Goal: Find specific page/section: Find specific page/section

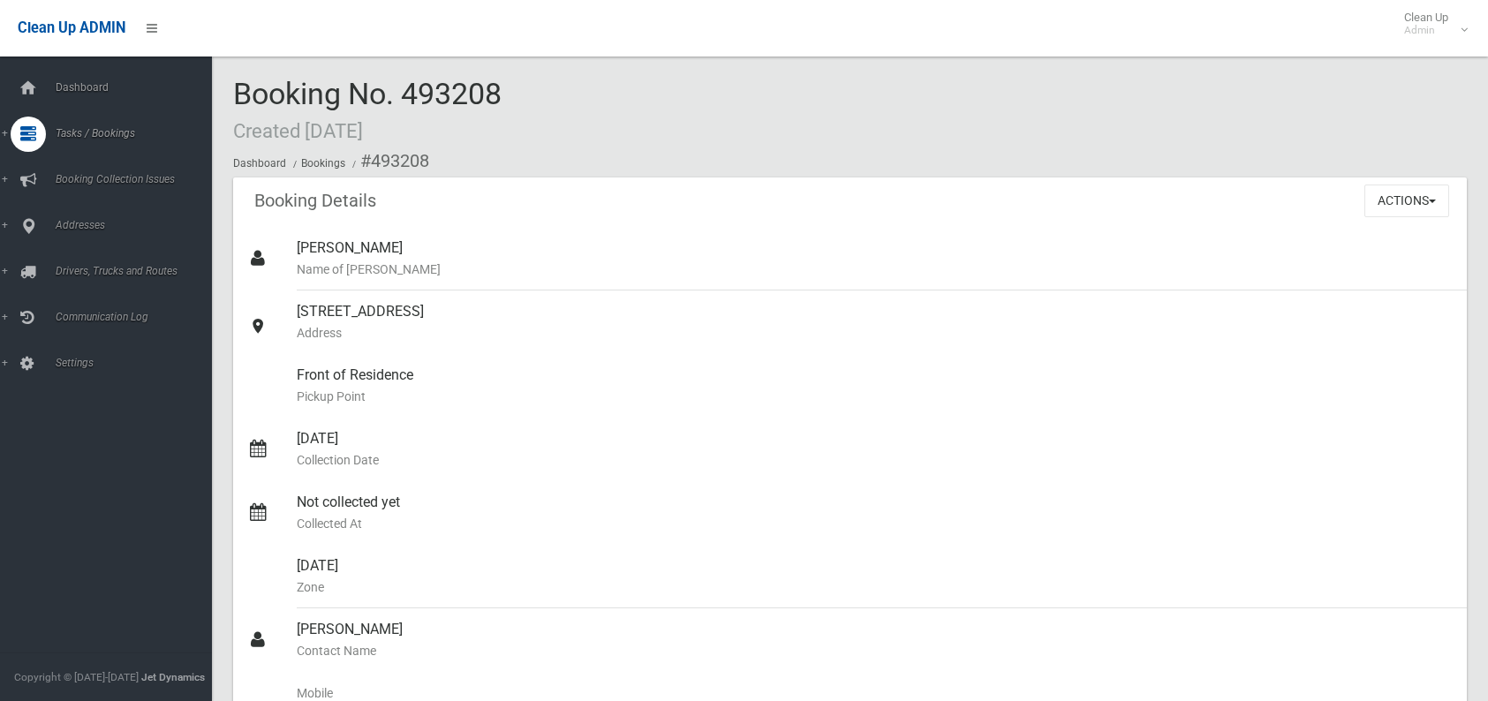
scroll to position [795, 0]
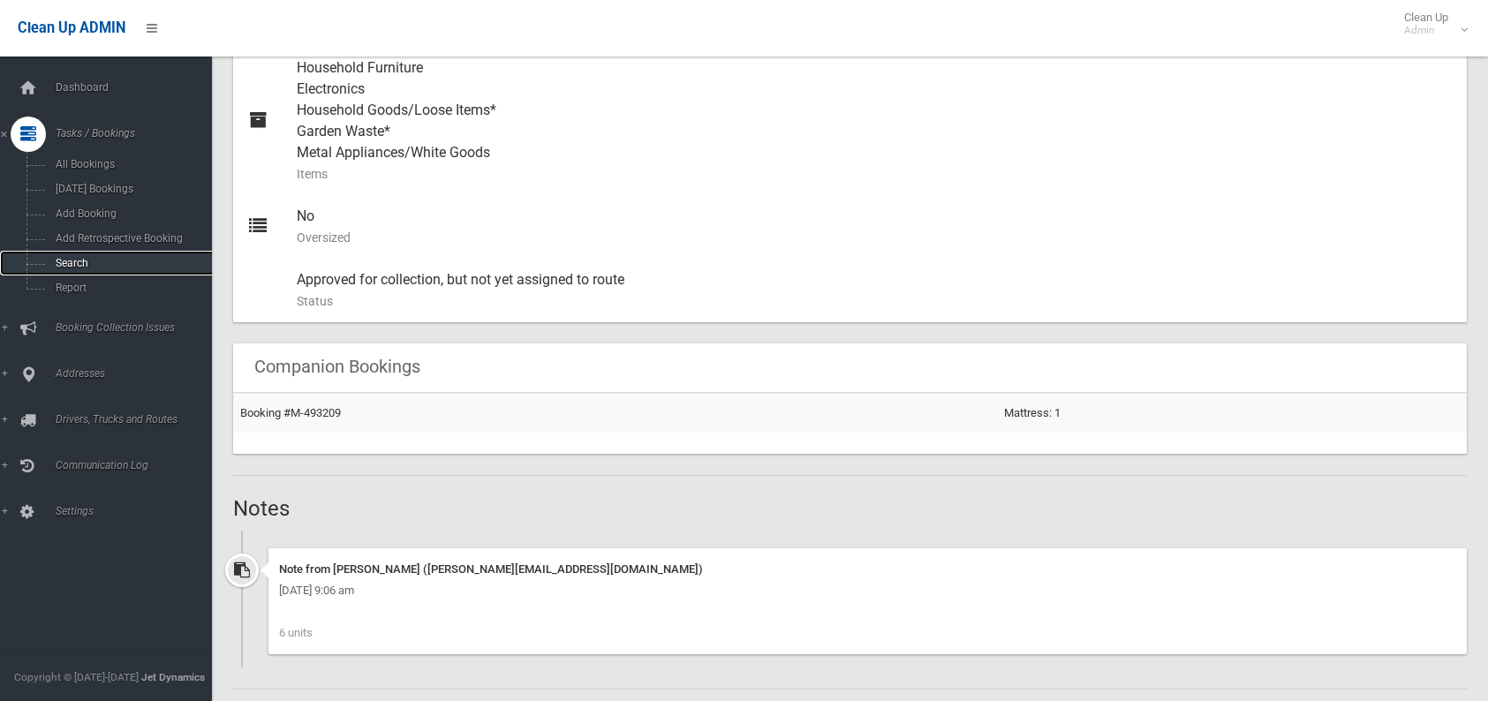
click at [85, 266] on span "Search" at bounding box center [130, 263] width 160 height 12
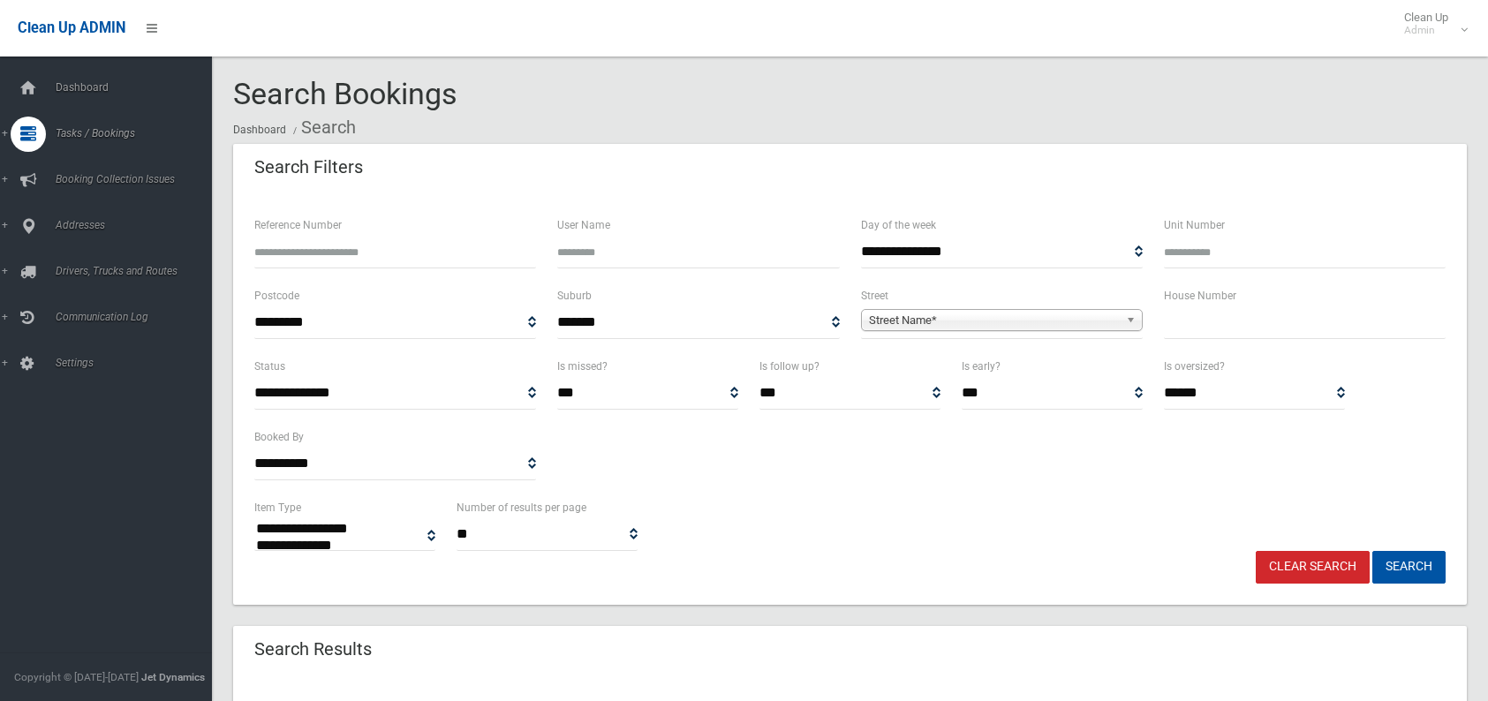
select select
click at [1190, 327] on input "text" at bounding box center [1305, 322] width 282 height 33
type input "***"
click at [921, 318] on span "Street Name*" at bounding box center [994, 320] width 250 height 21
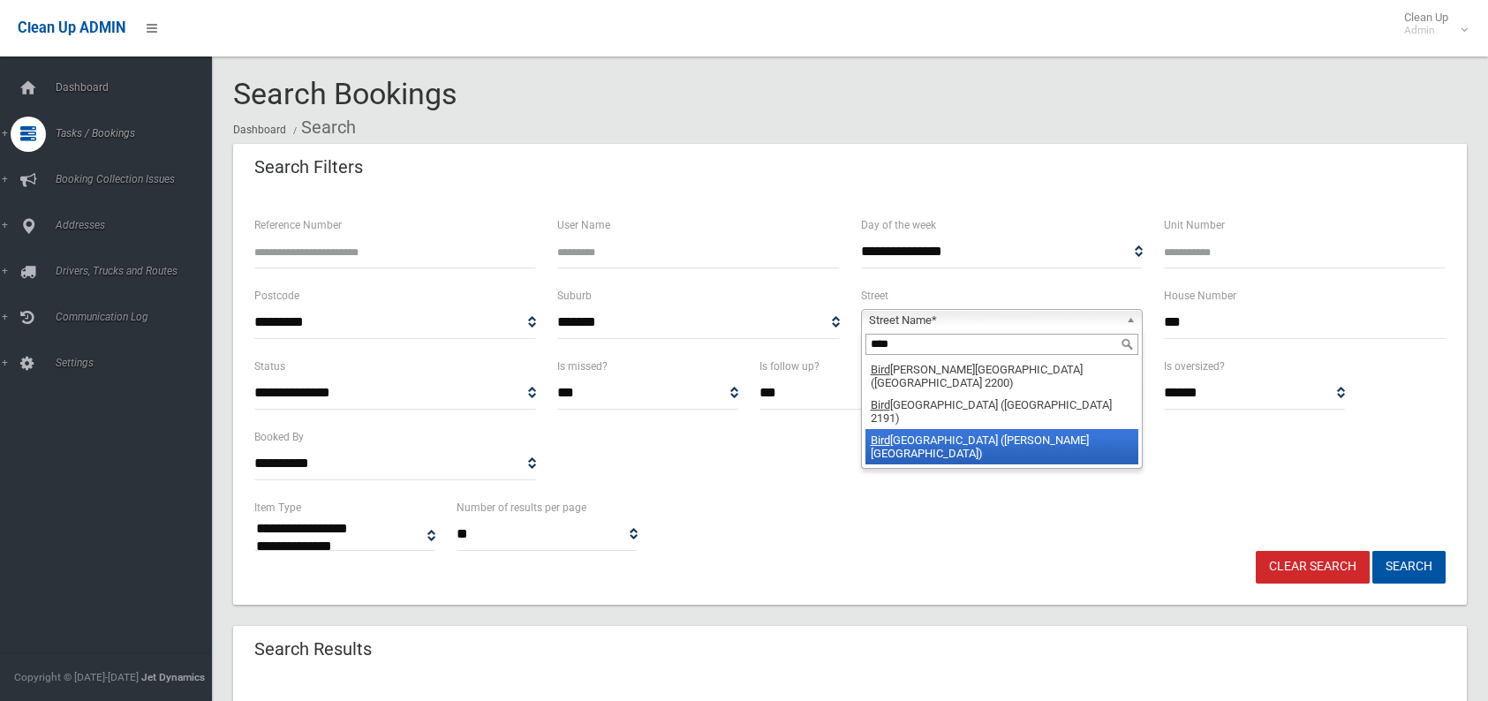
type input "****"
drag, startPoint x: 888, startPoint y: 408, endPoint x: 879, endPoint y: 431, distance: 24.9
click at [879, 431] on form "**********" at bounding box center [849, 399] width 1191 height 369
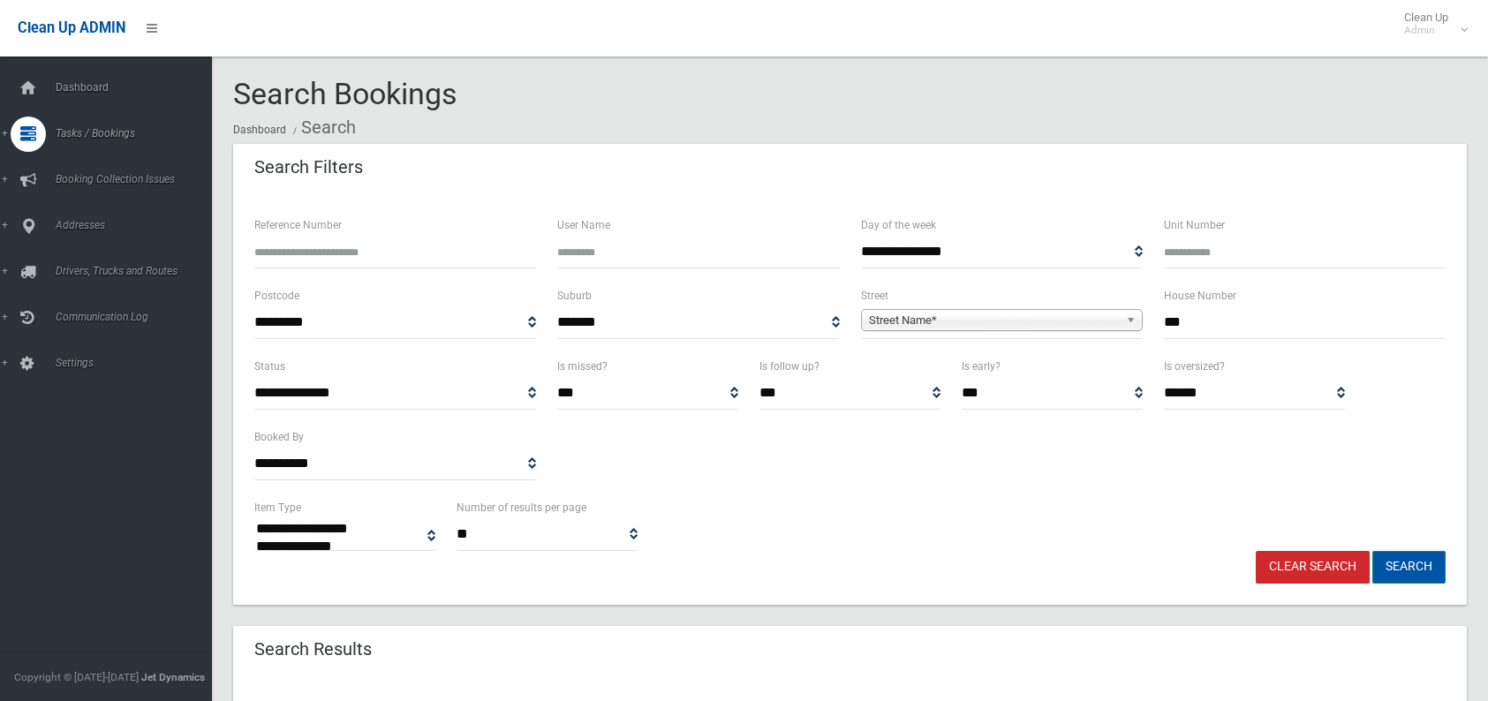
click at [1390, 562] on button "Search" at bounding box center [1408, 567] width 73 height 33
select select
click at [968, 313] on span "Street Name*" at bounding box center [994, 320] width 250 height 21
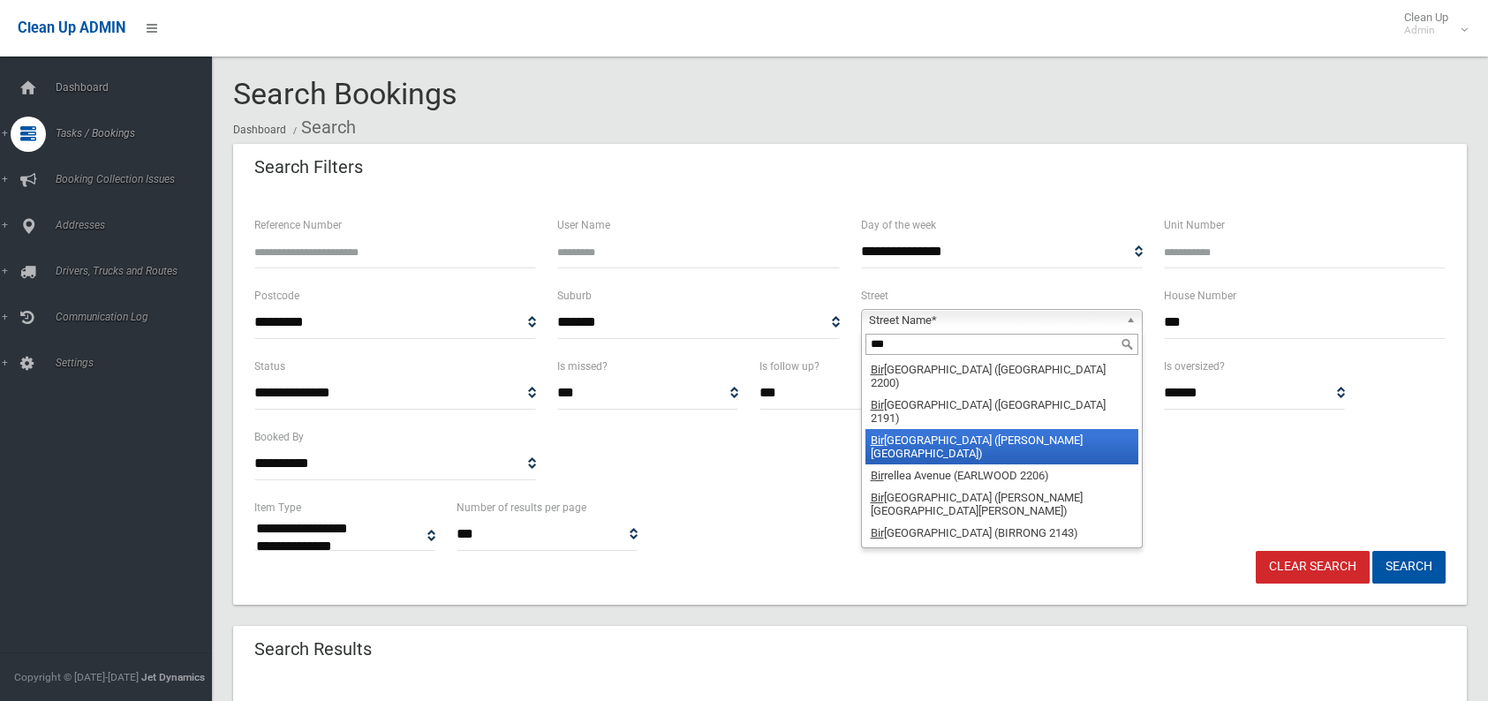
type input "***"
click at [887, 429] on li "Bir dwood Road (GEORGES HALL 2198)" at bounding box center [1001, 446] width 273 height 35
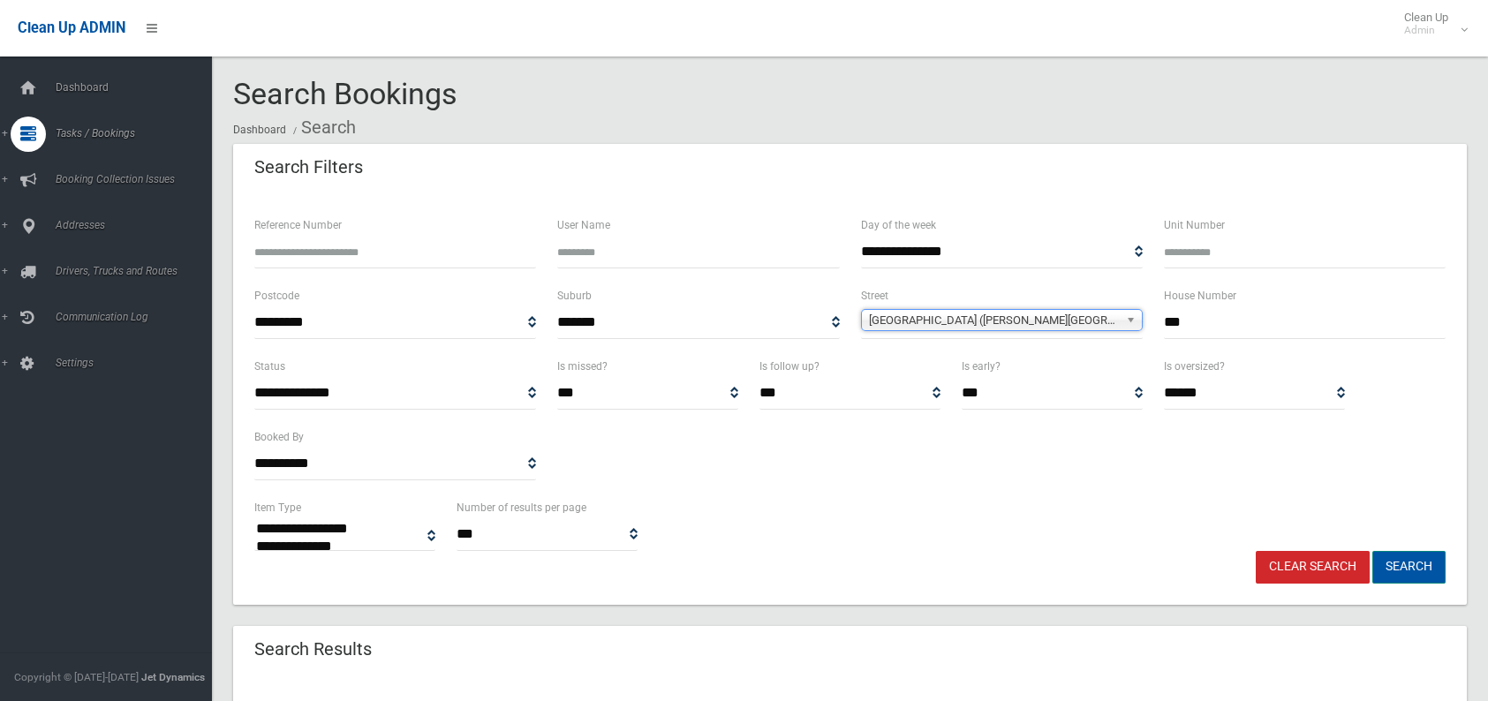
drag, startPoint x: 1423, startPoint y: 568, endPoint x: 1412, endPoint y: 574, distance: 13.0
click at [1412, 574] on button "Search" at bounding box center [1408, 567] width 73 height 33
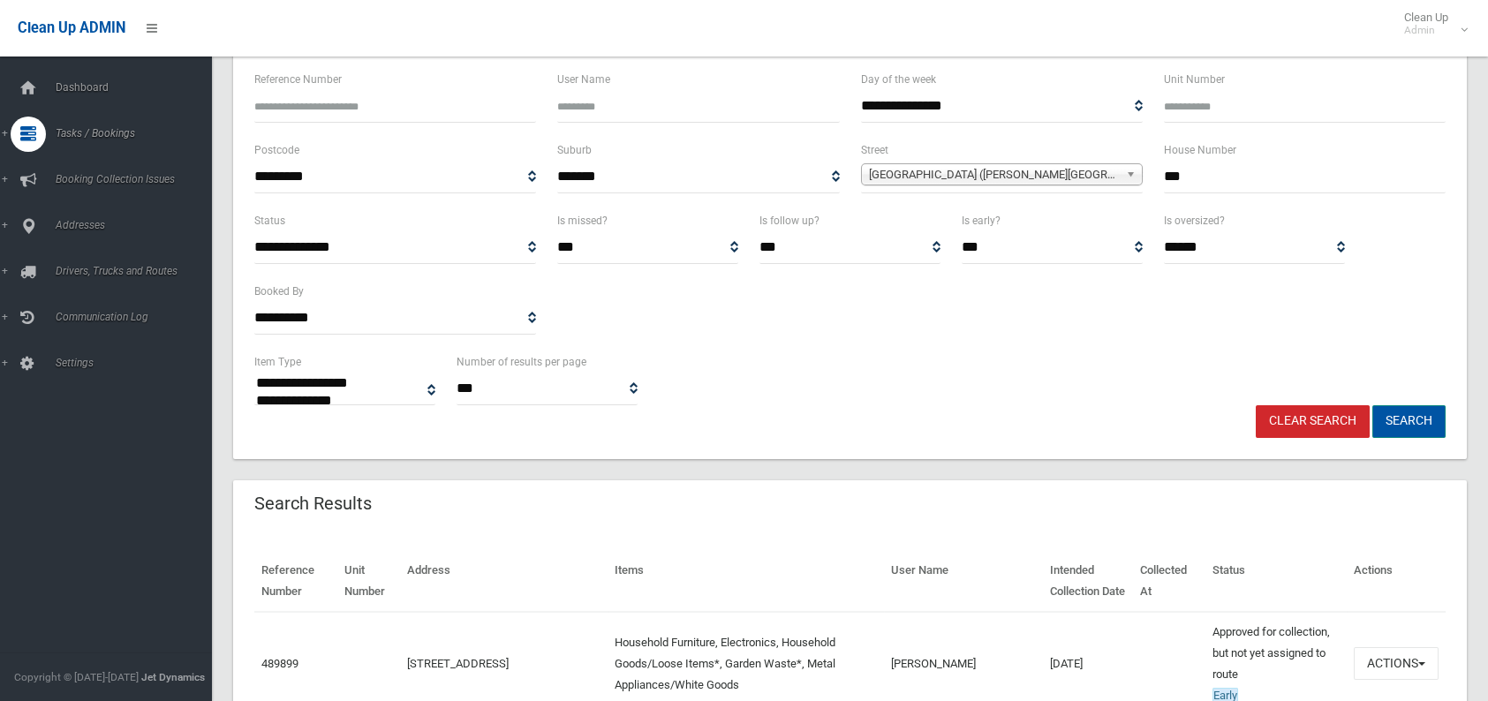
scroll to position [177, 0]
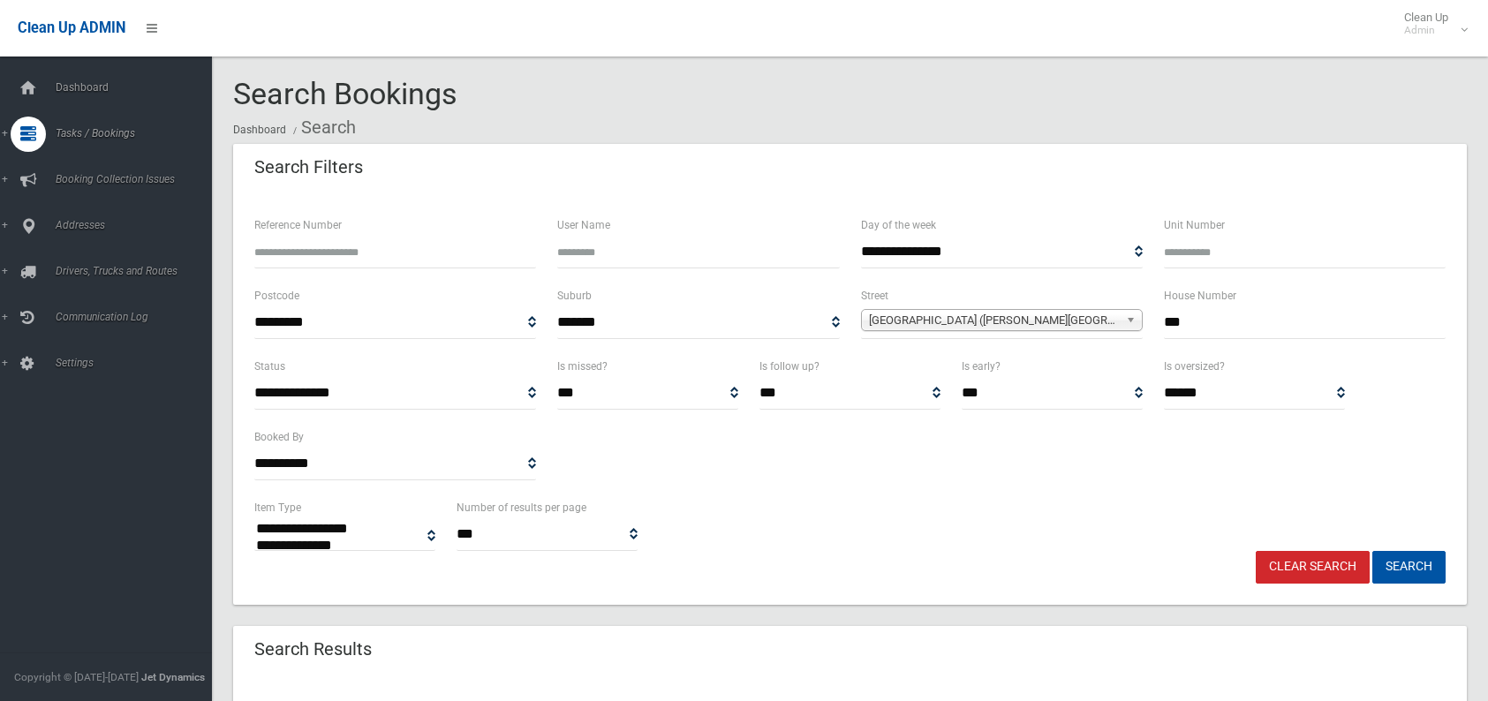
select select
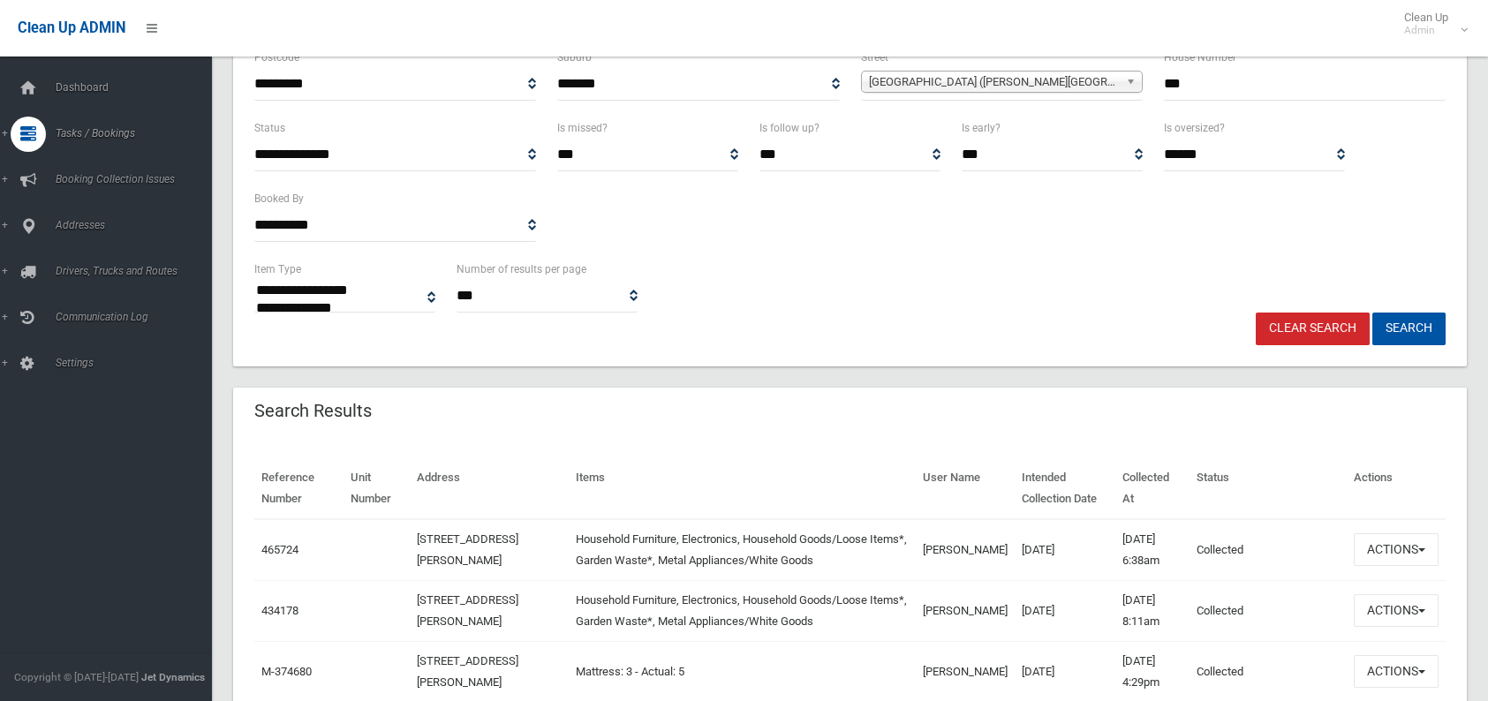
scroll to position [265, 0]
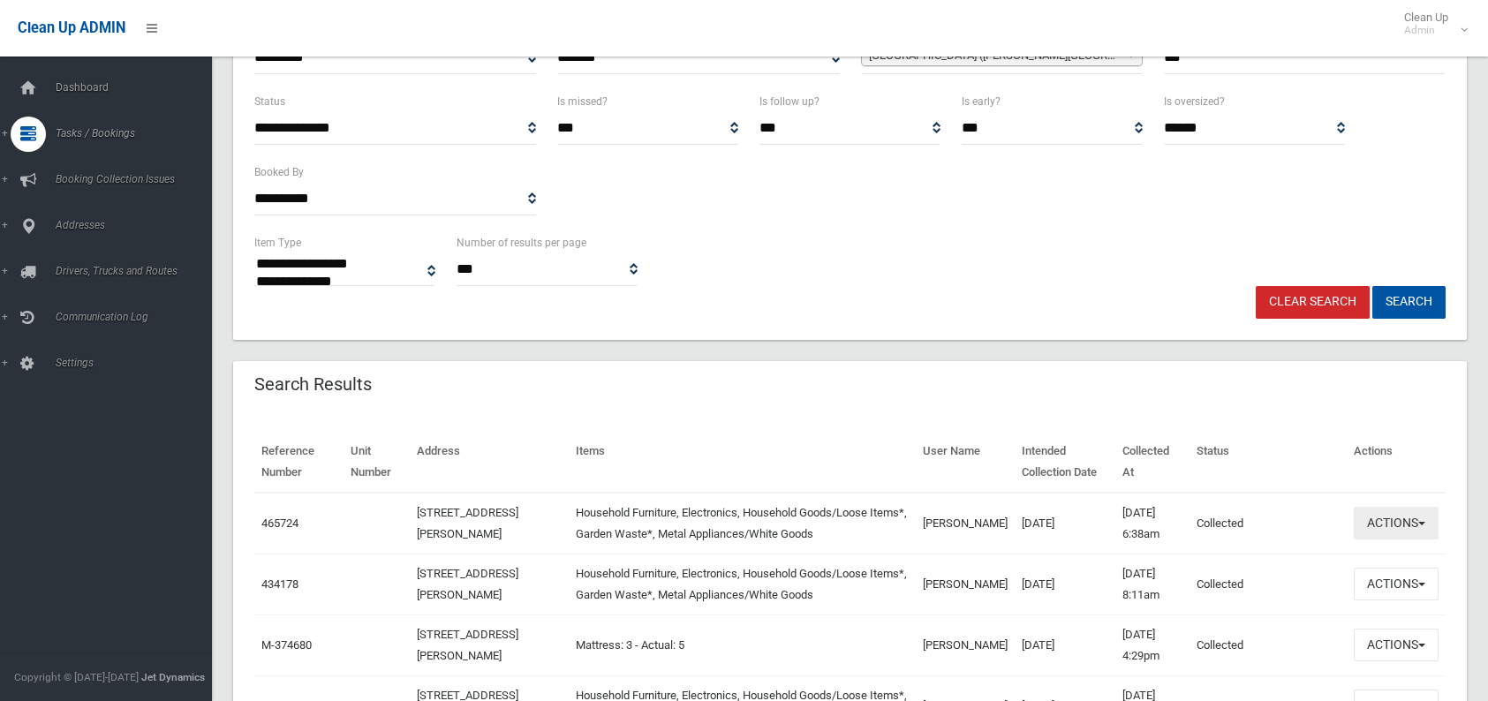
click at [1359, 529] on button "Actions" at bounding box center [1396, 523] width 85 height 33
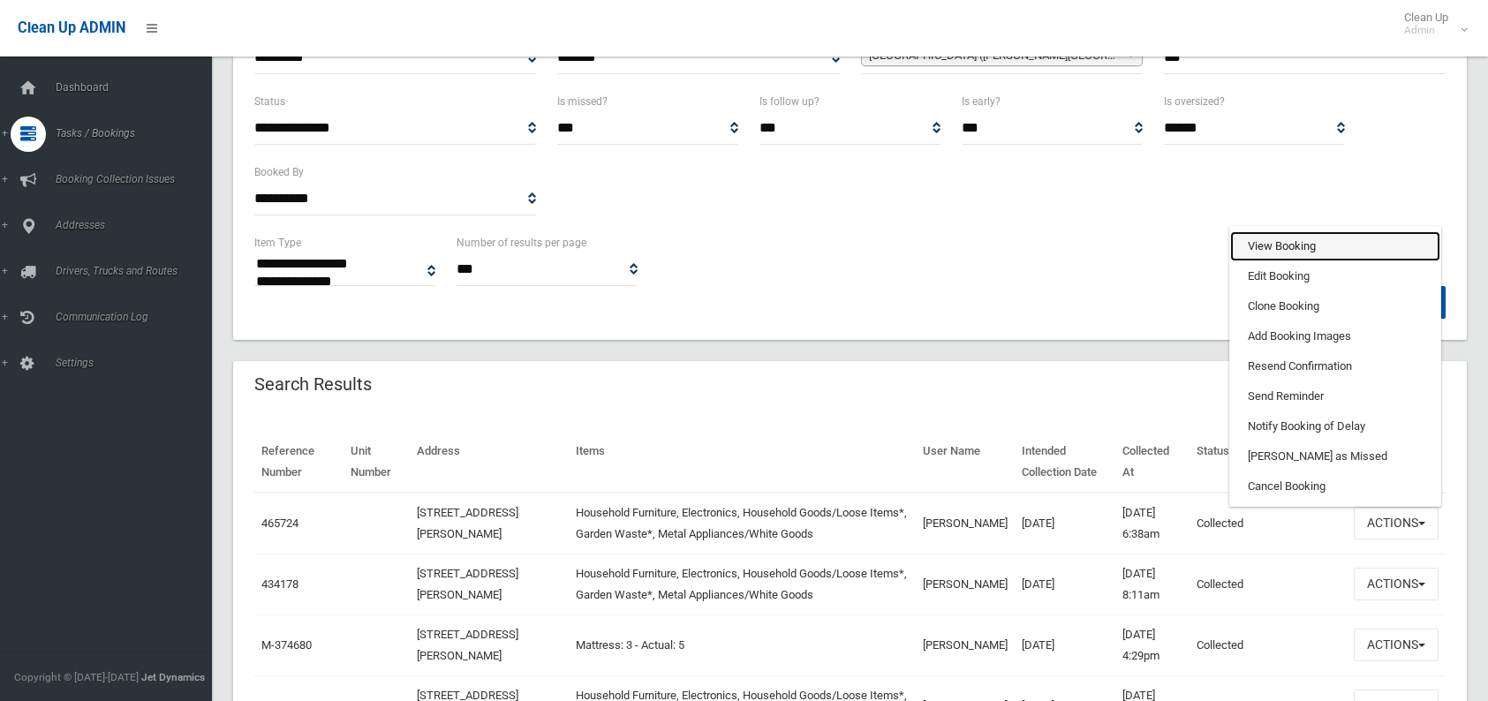
click at [1263, 250] on link "View Booking" at bounding box center [1335, 246] width 210 height 30
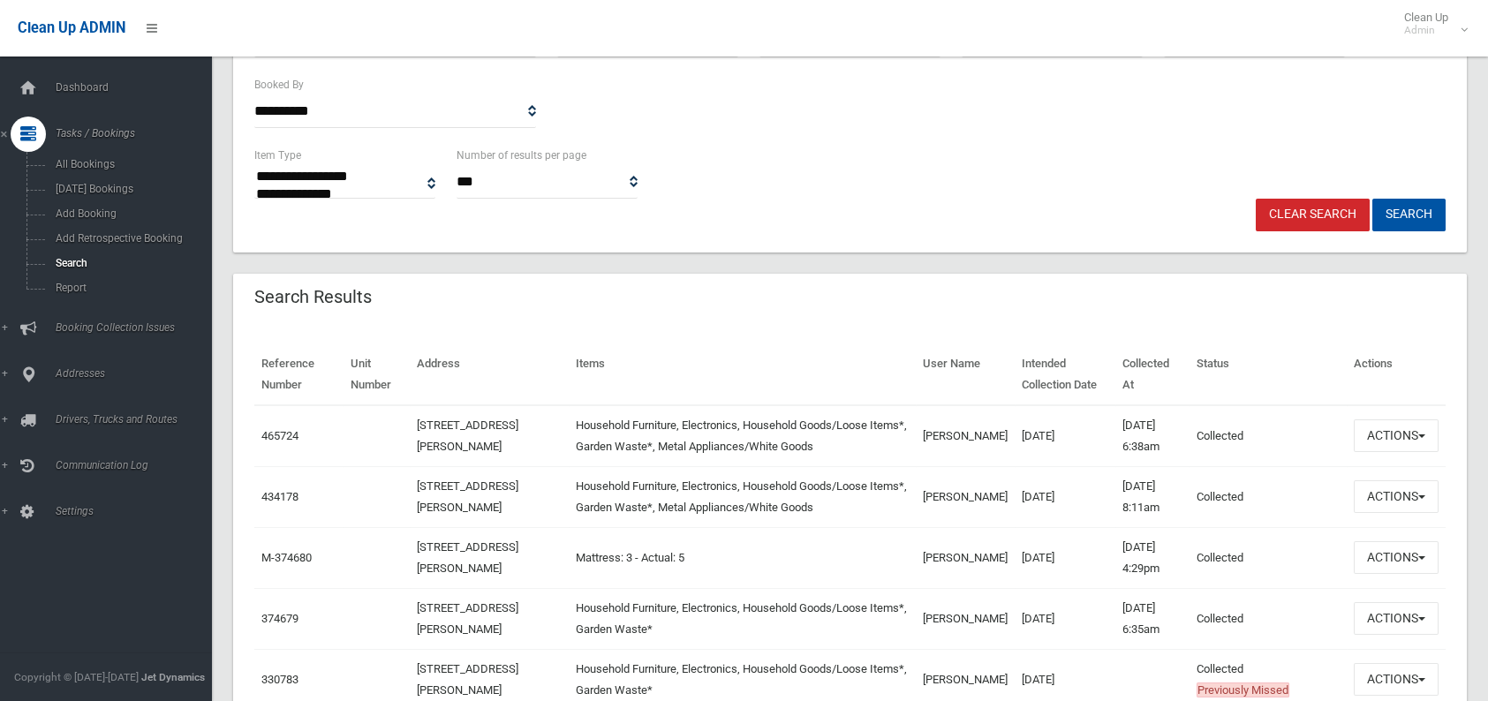
scroll to position [353, 0]
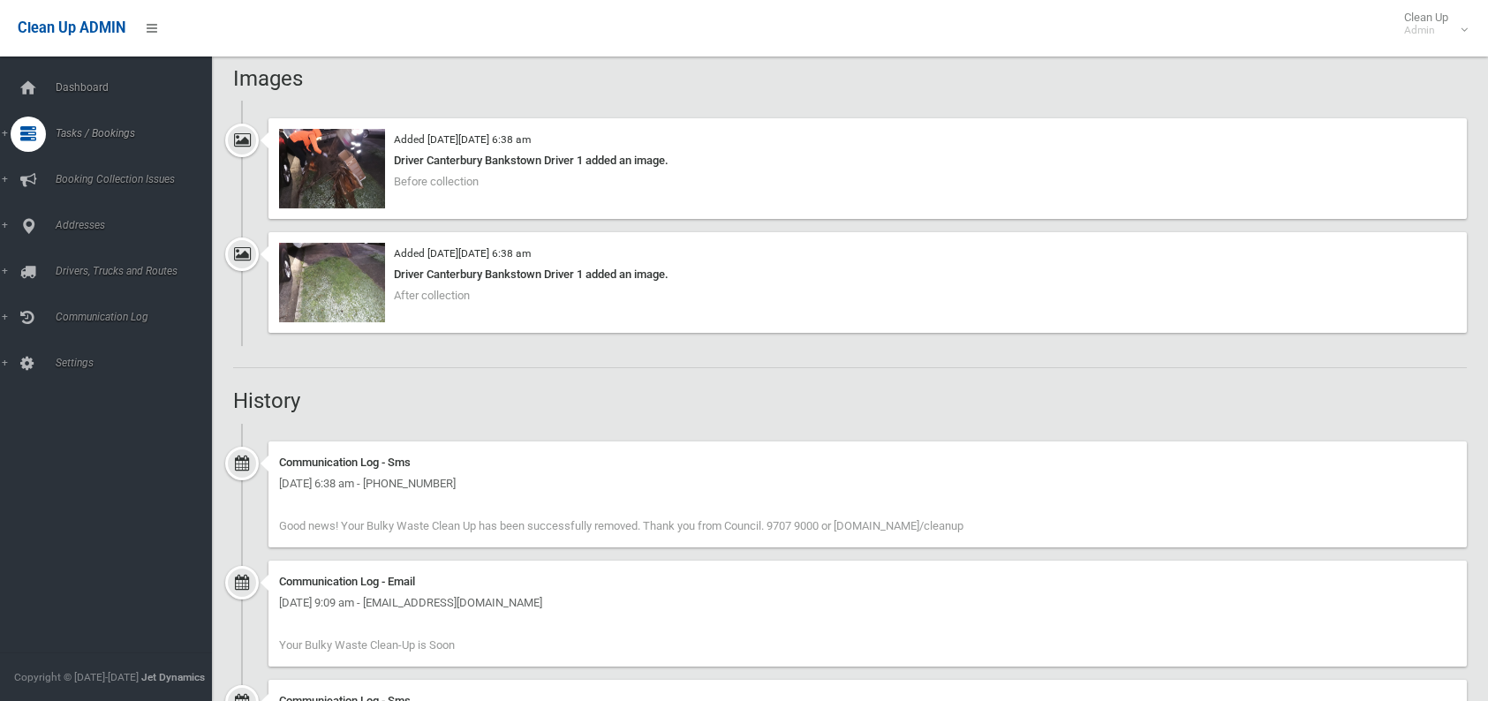
scroll to position [1148, 0]
